Goal: Task Accomplishment & Management: Use online tool/utility

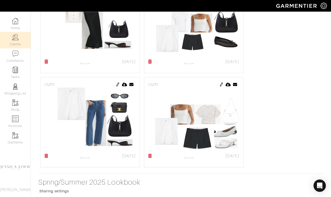
scroll to position [2498, 0]
click at [15, 39] on img at bounding box center [15, 37] width 6 height 6
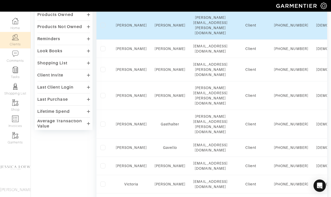
scroll to position [124, 0]
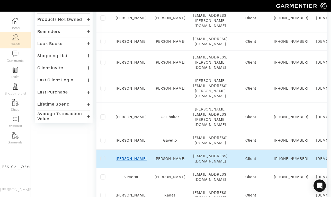
click at [133, 156] on link "[PERSON_NAME]" at bounding box center [131, 158] width 31 height 4
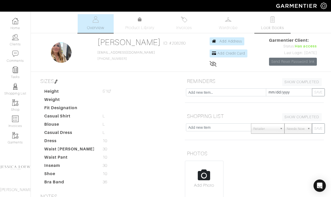
click at [265, 19] on link "Look Books" at bounding box center [272, 23] width 36 height 19
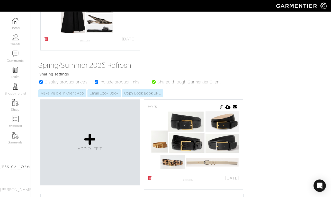
scroll to position [1769, 0]
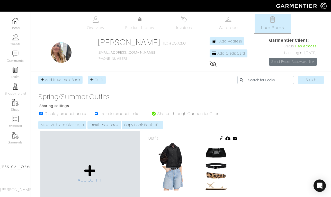
click at [89, 171] on icon at bounding box center [89, 170] width 11 height 12
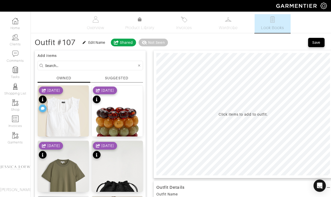
click at [91, 64] on input at bounding box center [91, 65] width 92 height 6
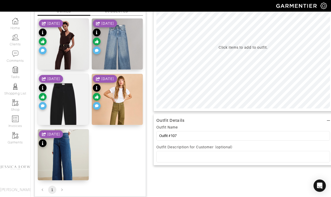
scroll to position [67, 0]
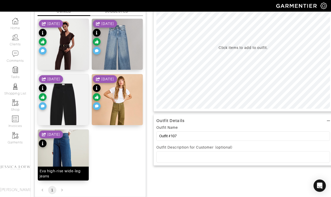
click at [75, 144] on img at bounding box center [63, 163] width 51 height 68
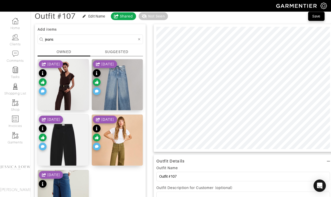
scroll to position [26, 0]
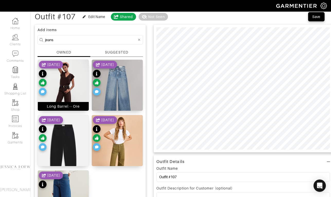
click at [73, 96] on img at bounding box center [63, 94] width 51 height 68
click at [103, 40] on input "jeans" at bounding box center [91, 39] width 92 height 6
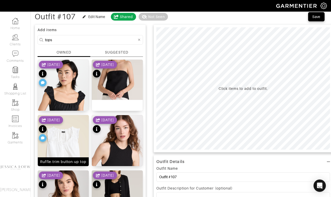
click at [66, 141] on img at bounding box center [63, 147] width 51 height 64
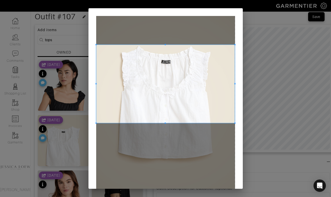
click at [184, 87] on span at bounding box center [165, 84] width 139 height 78
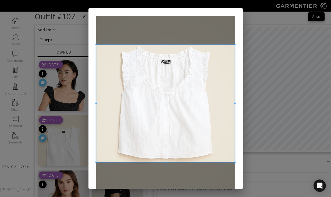
click at [169, 162] on div at bounding box center [165, 103] width 139 height 117
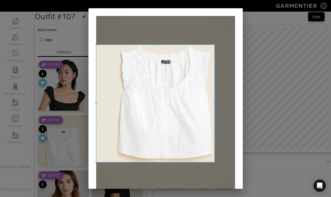
click at [214, 105] on span at bounding box center [214, 103] width 1 height 117
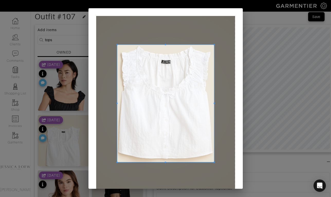
click at [117, 106] on div at bounding box center [165, 103] width 97 height 117
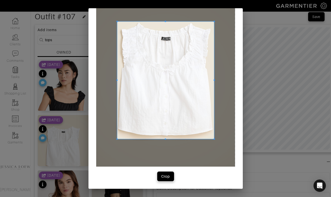
click at [166, 173] on button "Crop" at bounding box center [165, 175] width 16 height 9
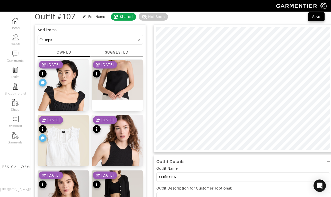
click at [63, 39] on input "tops" at bounding box center [91, 39] width 92 height 6
type input "jeans"
